Goal: Book appointment/travel/reservation

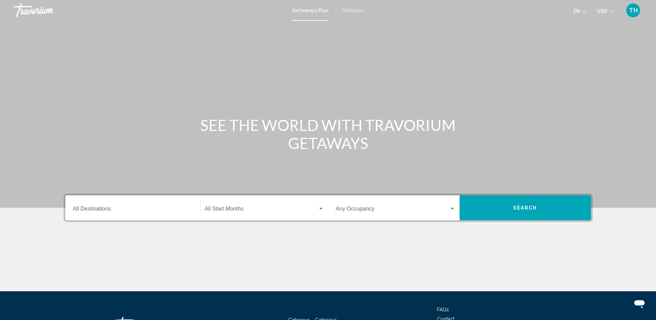
click at [178, 205] on div "Destination All Destinations" at bounding box center [133, 208] width 120 height 22
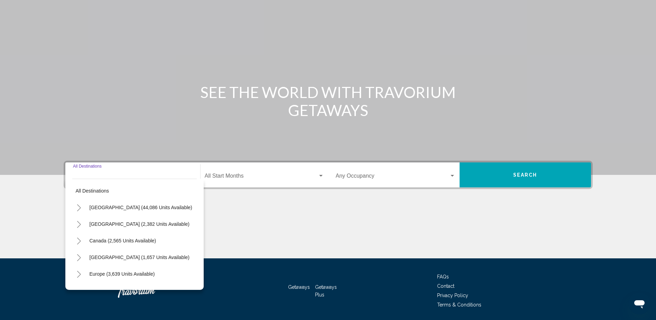
scroll to position [56, 0]
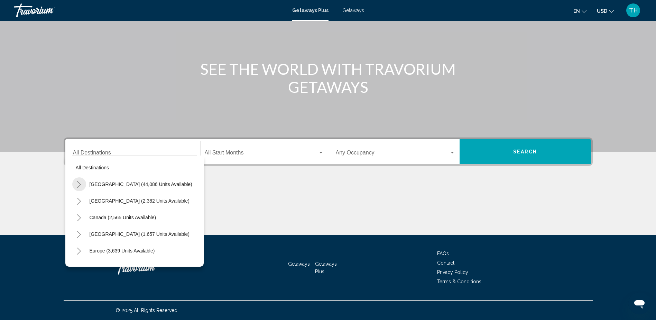
click at [78, 186] on icon "Toggle United States (44,086 units available)" at bounding box center [78, 184] width 5 height 7
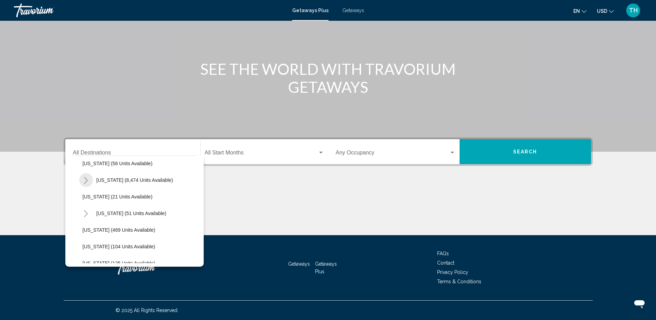
click at [89, 179] on button "Toggle Florida (8,474 units available)" at bounding box center [86, 180] width 14 height 14
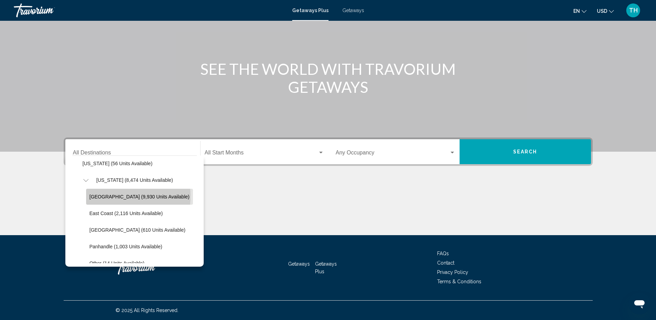
click at [111, 196] on span "[GEOGRAPHIC_DATA] (9,930 units available)" at bounding box center [140, 197] width 100 height 6
type input "**********"
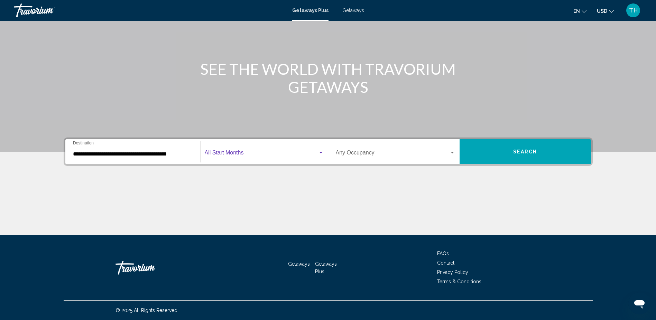
click at [319, 152] on div "Search widget" at bounding box center [321, 153] width 6 height 6
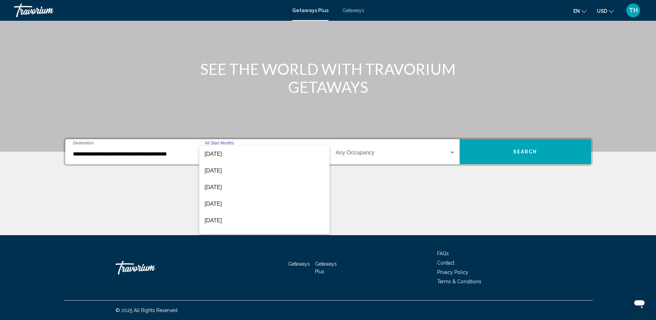
scroll to position [69, 0]
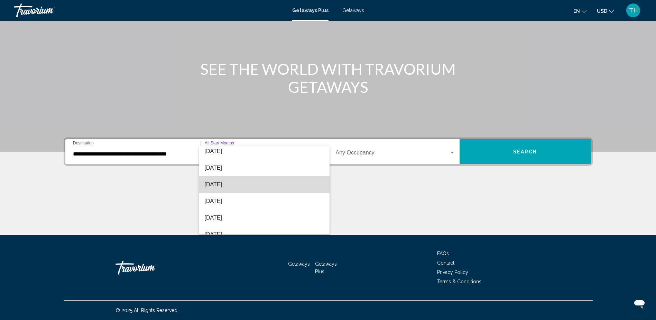
click at [267, 188] on span "[DATE]" at bounding box center [264, 184] width 119 height 17
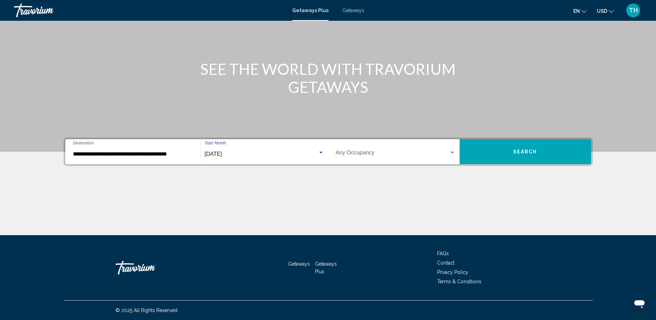
click at [369, 155] on span "Search widget" at bounding box center [392, 154] width 113 height 6
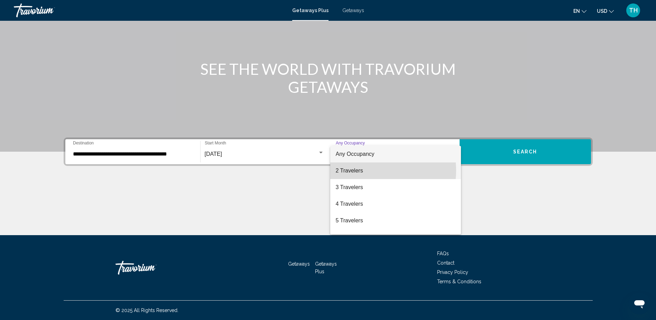
click at [366, 171] on span "2 Travelers" at bounding box center [396, 170] width 120 height 17
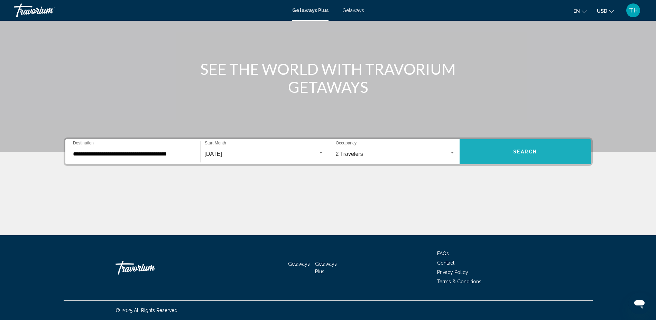
click at [519, 148] on button "Search" at bounding box center [525, 151] width 131 height 25
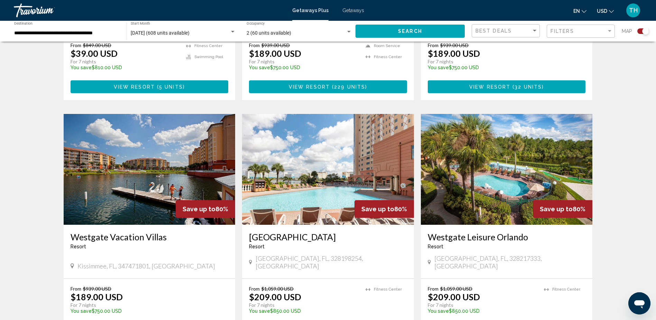
scroll to position [1022, 0]
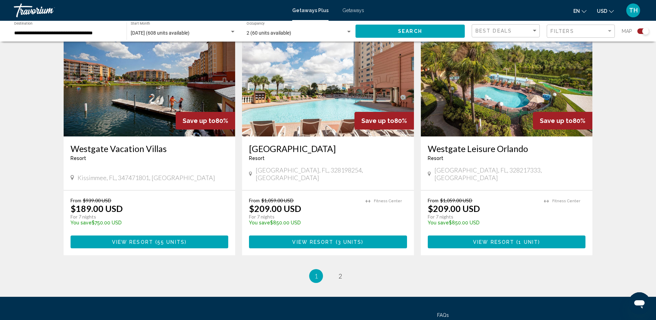
click at [333, 269] on ul "1 / 2 You're on page 1 page 2" at bounding box center [328, 276] width 529 height 14
click at [341, 272] on span "2" at bounding box center [340, 276] width 3 height 8
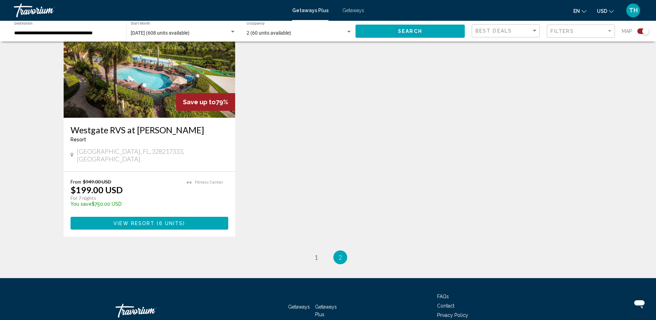
scroll to position [1003, 0]
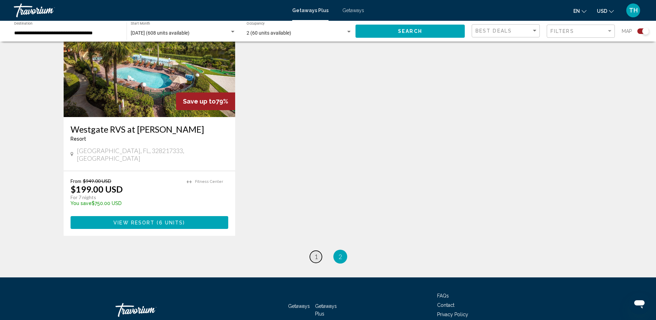
click at [314, 252] on span "1" at bounding box center [315, 256] width 3 height 8
